Goal: Transaction & Acquisition: Purchase product/service

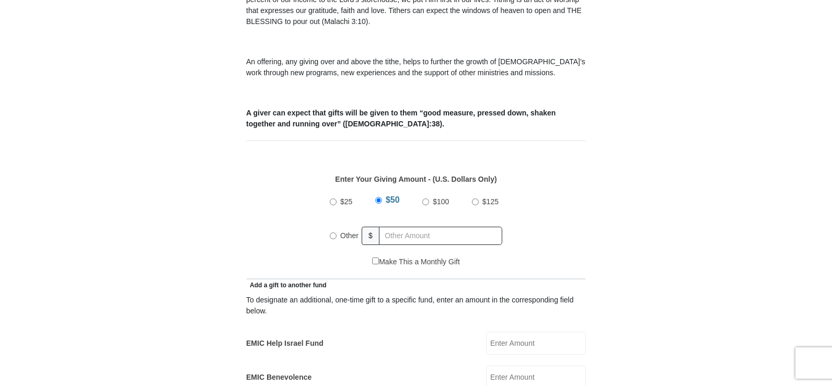
scroll to position [366, 0]
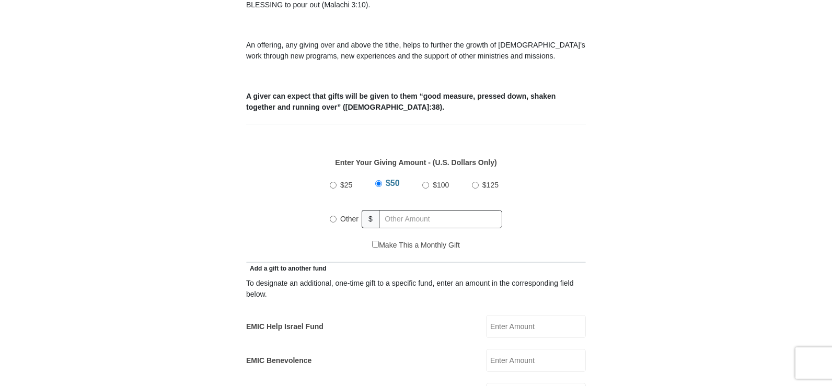
click at [331, 216] on input "Other" at bounding box center [333, 219] width 7 height 7
radio input "true"
type input "406"
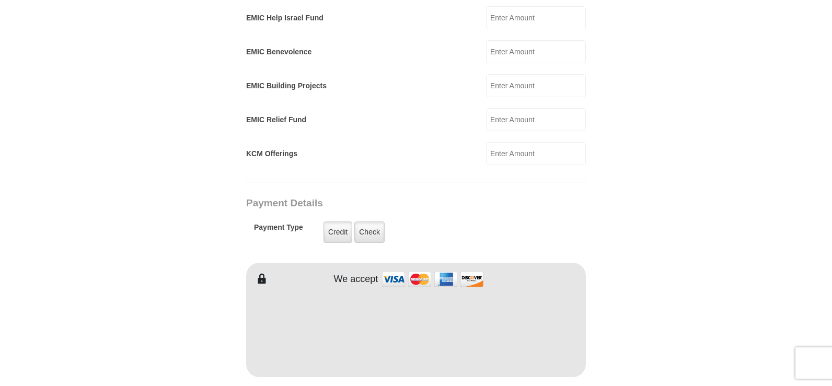
scroll to position [679, 0]
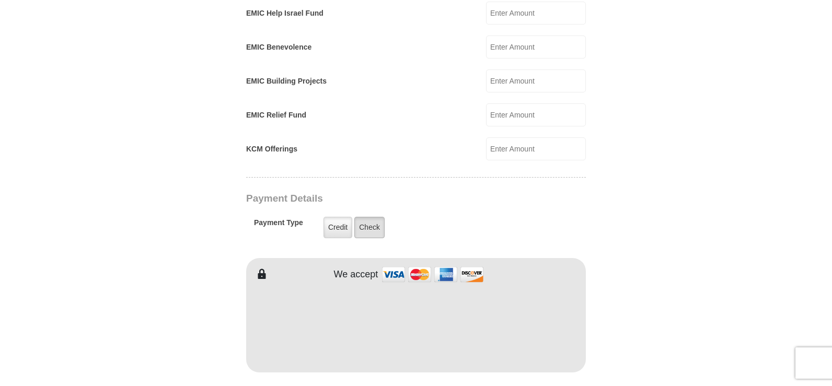
click at [367, 217] on label "Check" at bounding box center [369, 227] width 30 height 21
click at [0, 0] on input "Check" at bounding box center [0, 0] width 0 height 0
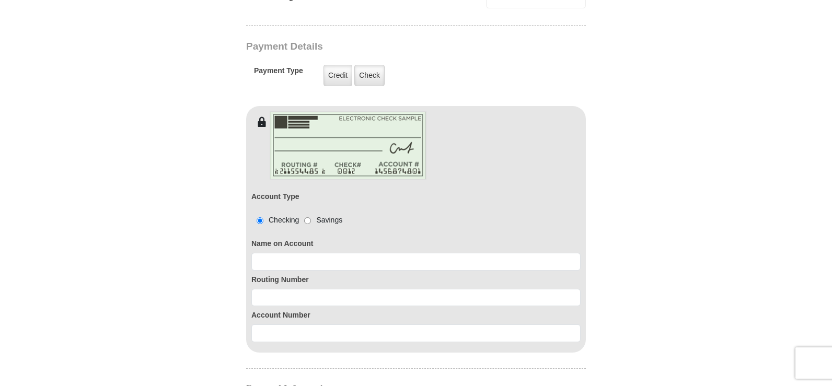
scroll to position [836, 0]
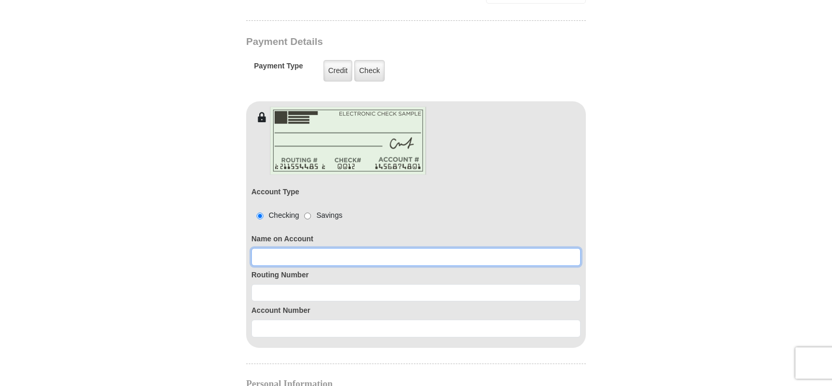
click at [496, 248] on input at bounding box center [415, 257] width 329 height 18
type input "[PERSON_NAME]"
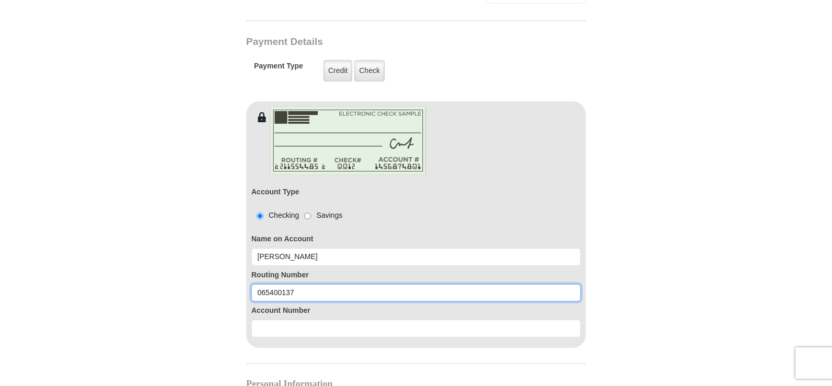
type input "065400137"
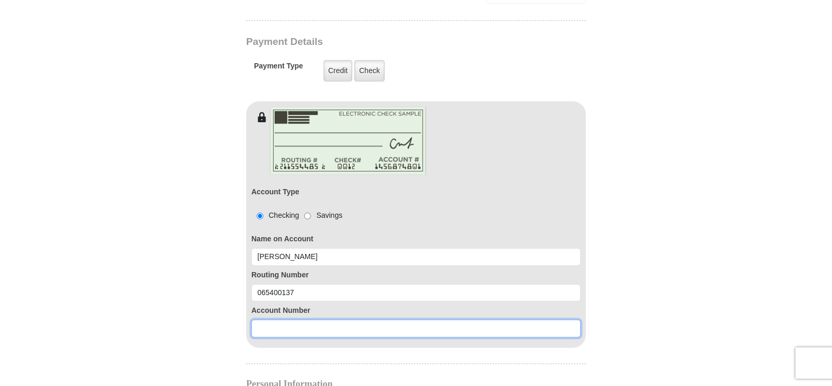
click at [531, 320] on input at bounding box center [415, 329] width 329 height 18
type input "919893719"
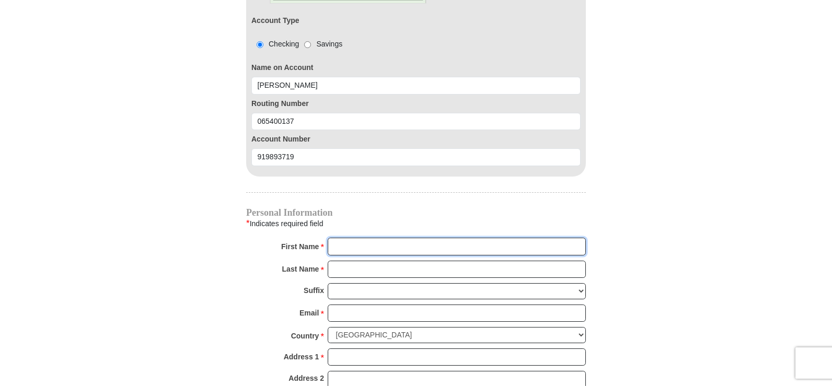
scroll to position [1048, 0]
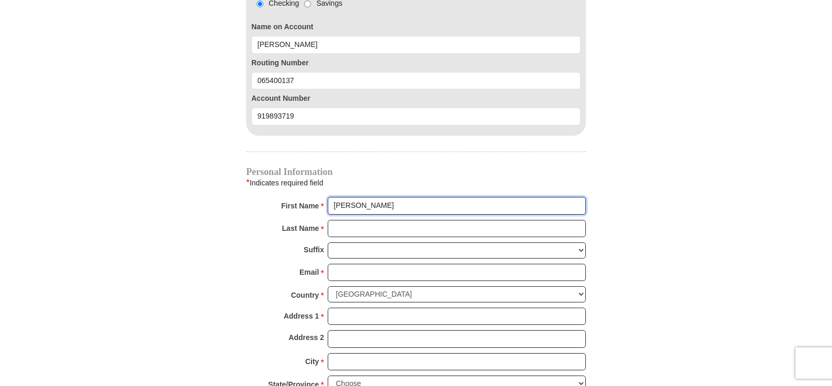
type input "[PERSON_NAME]"
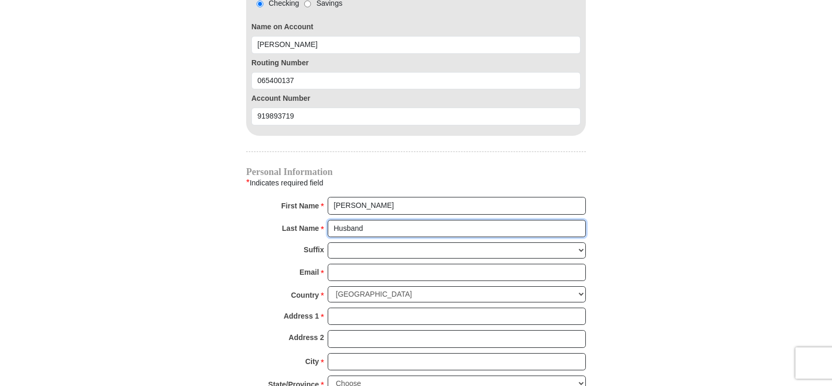
type input "Husband"
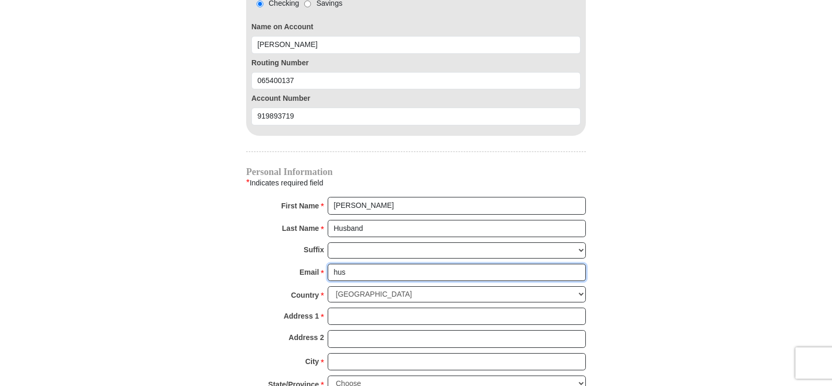
type input "[EMAIL_ADDRESS][DOMAIN_NAME]"
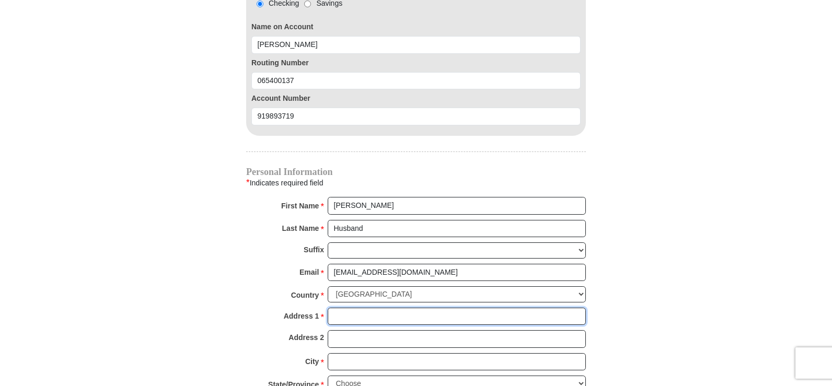
type input "[STREET_ADDRESS][PERSON_NAME]"
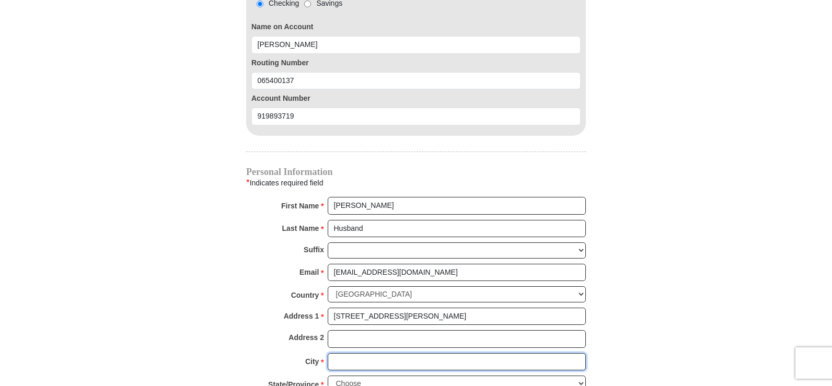
type input "LAFAYETTE"
select select "LA"
type input "70507"
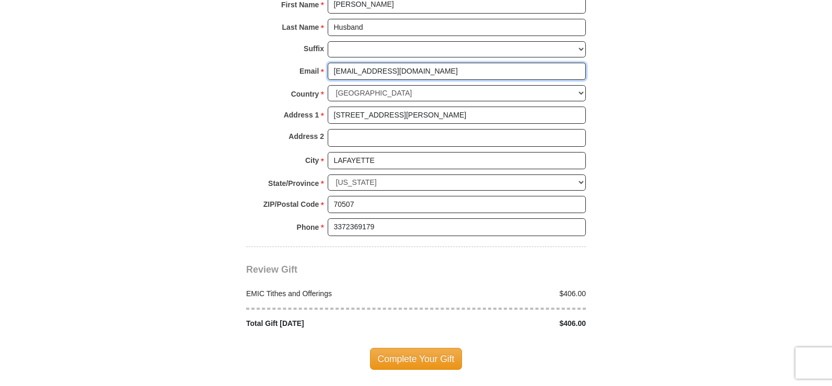
scroll to position [1257, 0]
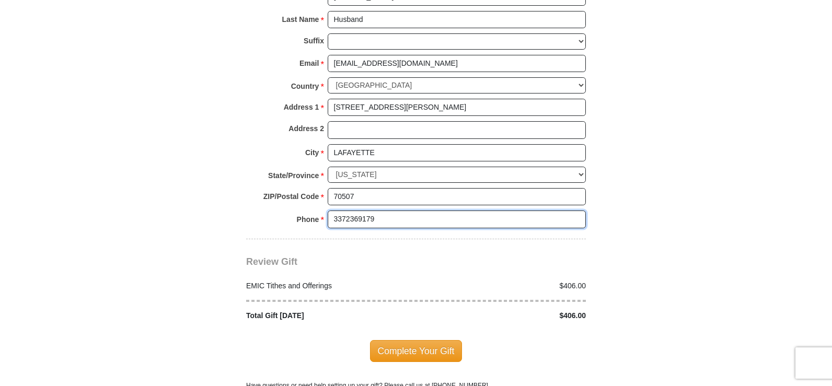
click at [416, 210] on input "3372369179" at bounding box center [456, 219] width 258 height 18
type input "3372772034"
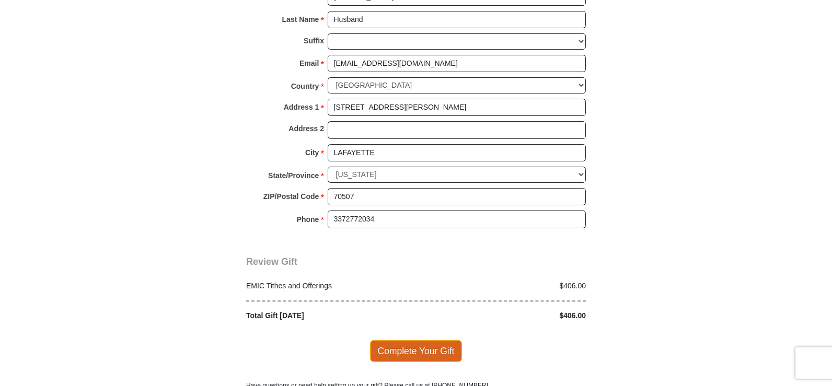
click at [405, 340] on span "Complete Your Gift" at bounding box center [416, 351] width 92 height 22
